Goal: Task Accomplishment & Management: Use online tool/utility

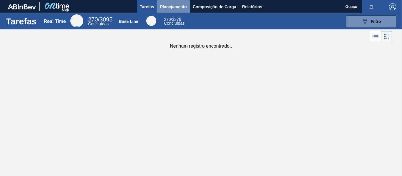
click at [170, 8] on span "Planejamento" at bounding box center [173, 6] width 27 height 7
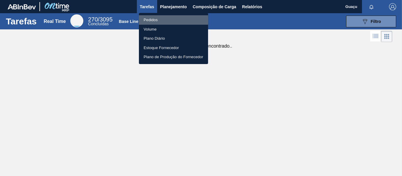
click at [156, 20] on li "Pedidos" at bounding box center [173, 19] width 69 height 9
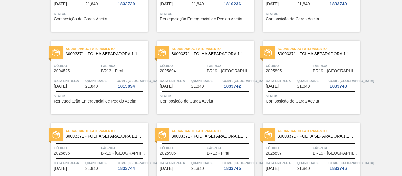
scroll to position [136, 0]
